Goal: Task Accomplishment & Management: Manage account settings

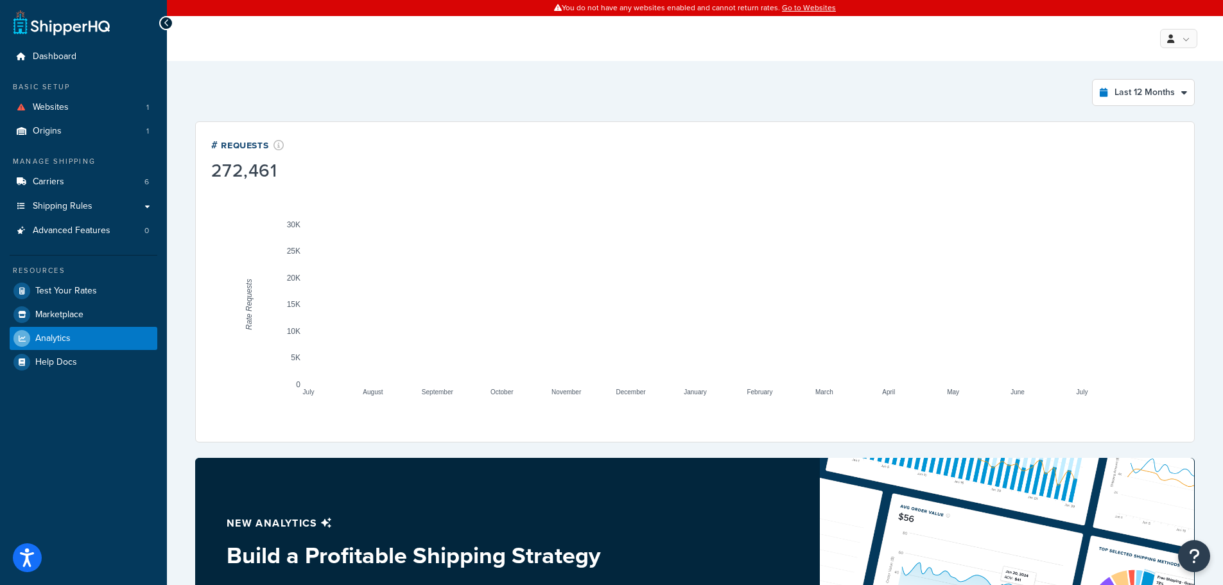
select select "last_year"
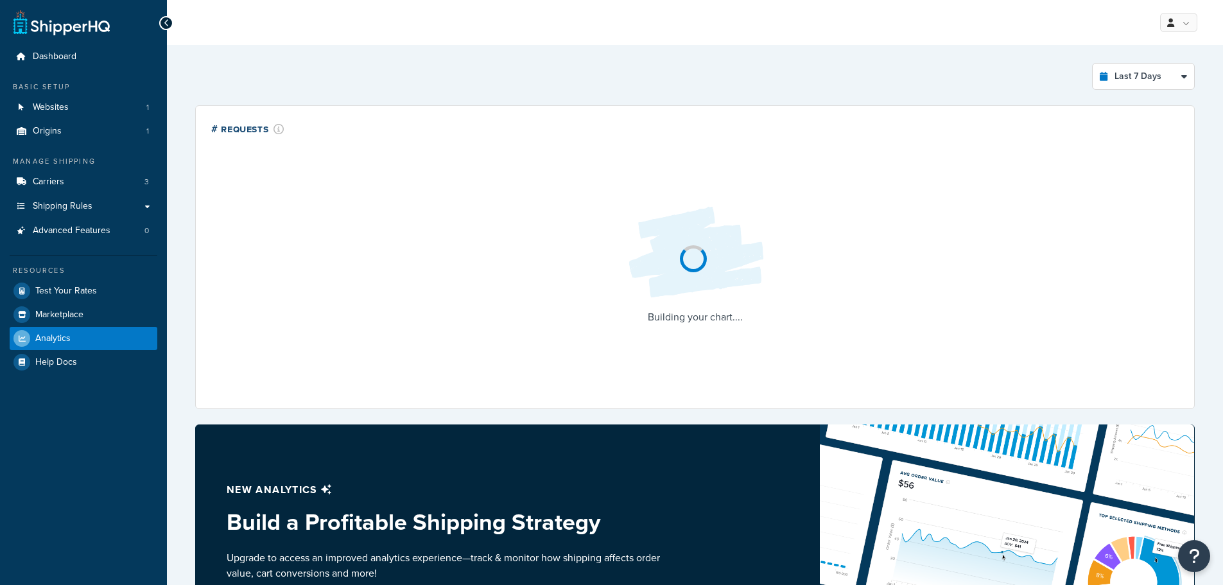
select select "last_7_days"
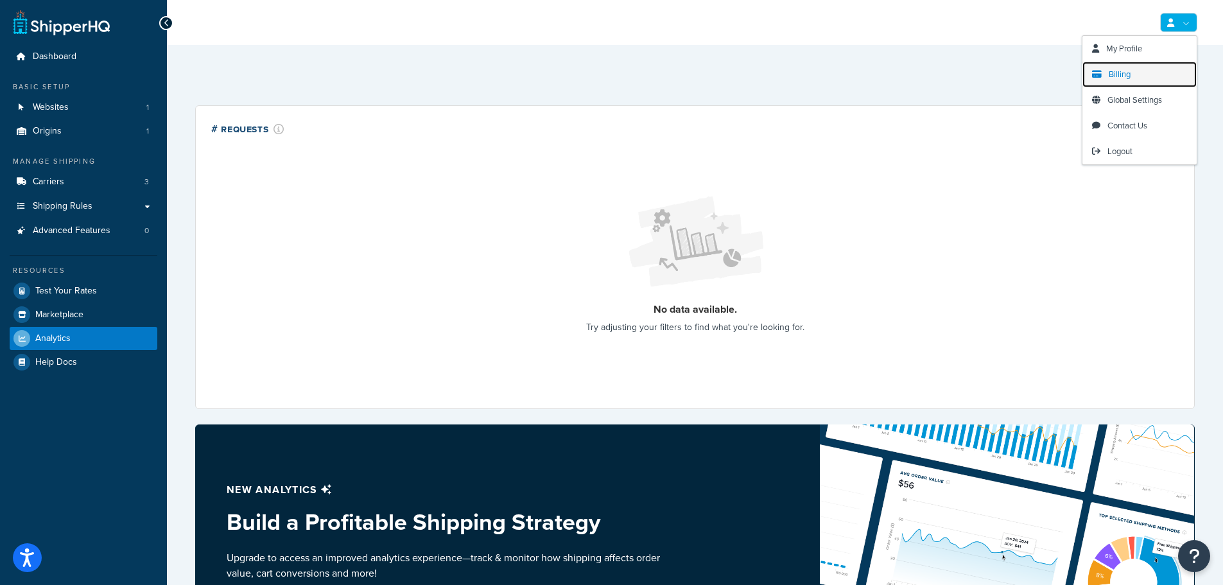
click at [1109, 75] on span "Billing" at bounding box center [1120, 74] width 22 height 12
